Goal: Information Seeking & Learning: Learn about a topic

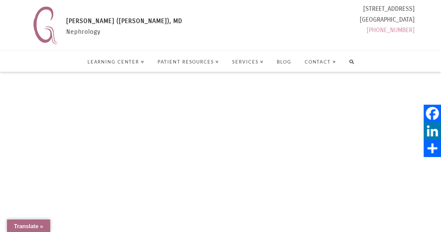
select select "Language Translate Widget"
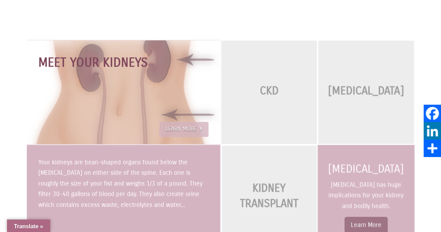
scroll to position [557, 0]
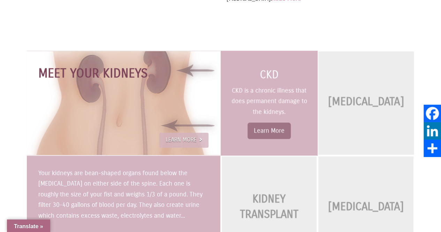
click at [274, 99] on p "CKD is a chronic illness that does permanent damage to the kidneys." at bounding box center [269, 101] width 78 height 32
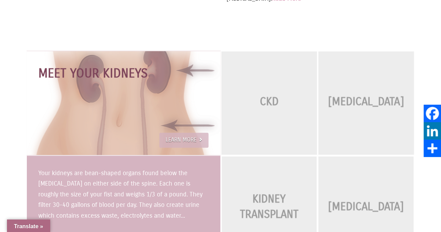
click at [274, 99] on div "CKD" at bounding box center [269, 102] width 38 height 37
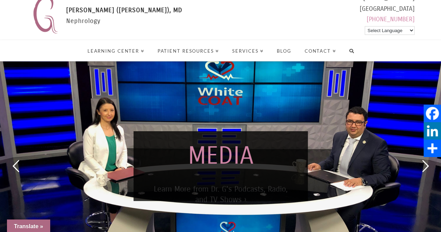
scroll to position [0, 0]
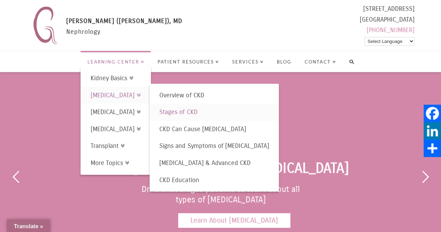
click at [197, 110] on span "Stages of CKD" at bounding box center [178, 112] width 38 height 8
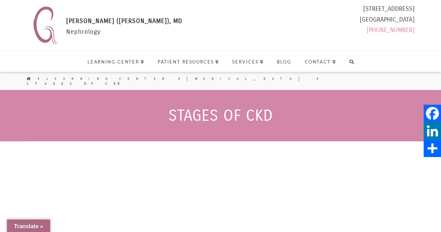
select select "Language Translate Widget"
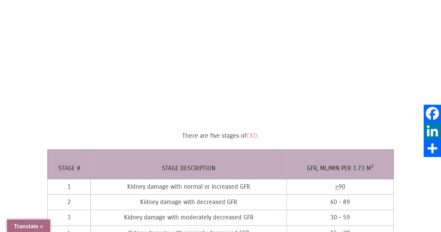
scroll to position [139, 0]
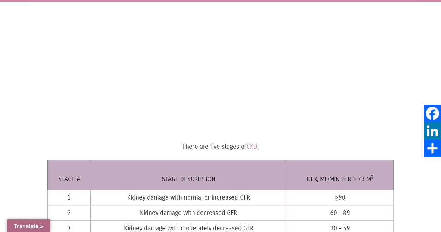
click at [69, 56] on div at bounding box center [76, 73] width 58 height 129
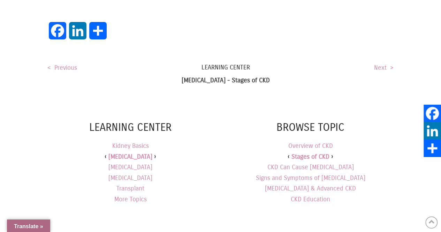
scroll to position [1428, 0]
